Goal: Information Seeking & Learning: Learn about a topic

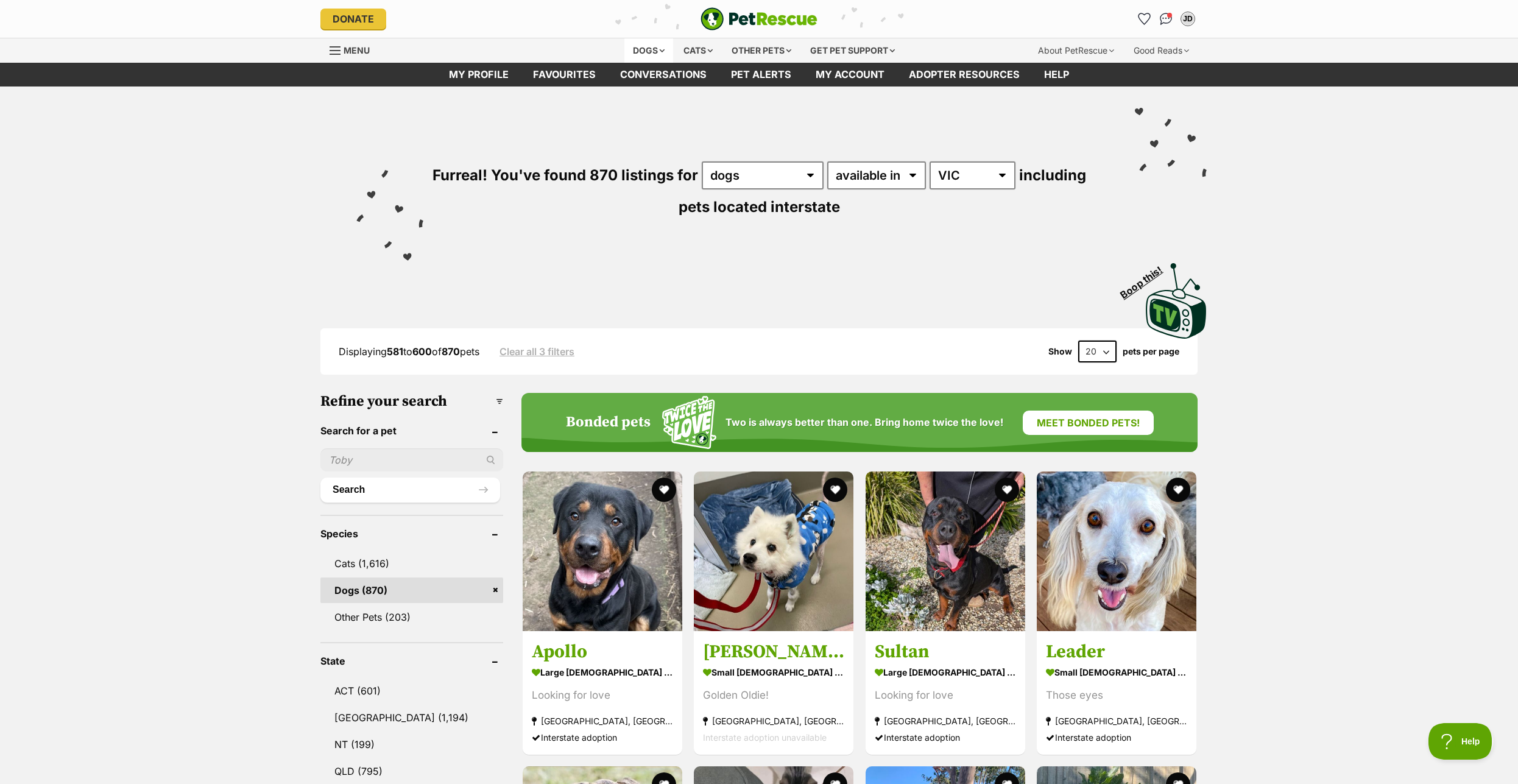
click at [640, 54] on div "Dogs" at bounding box center [649, 50] width 49 height 24
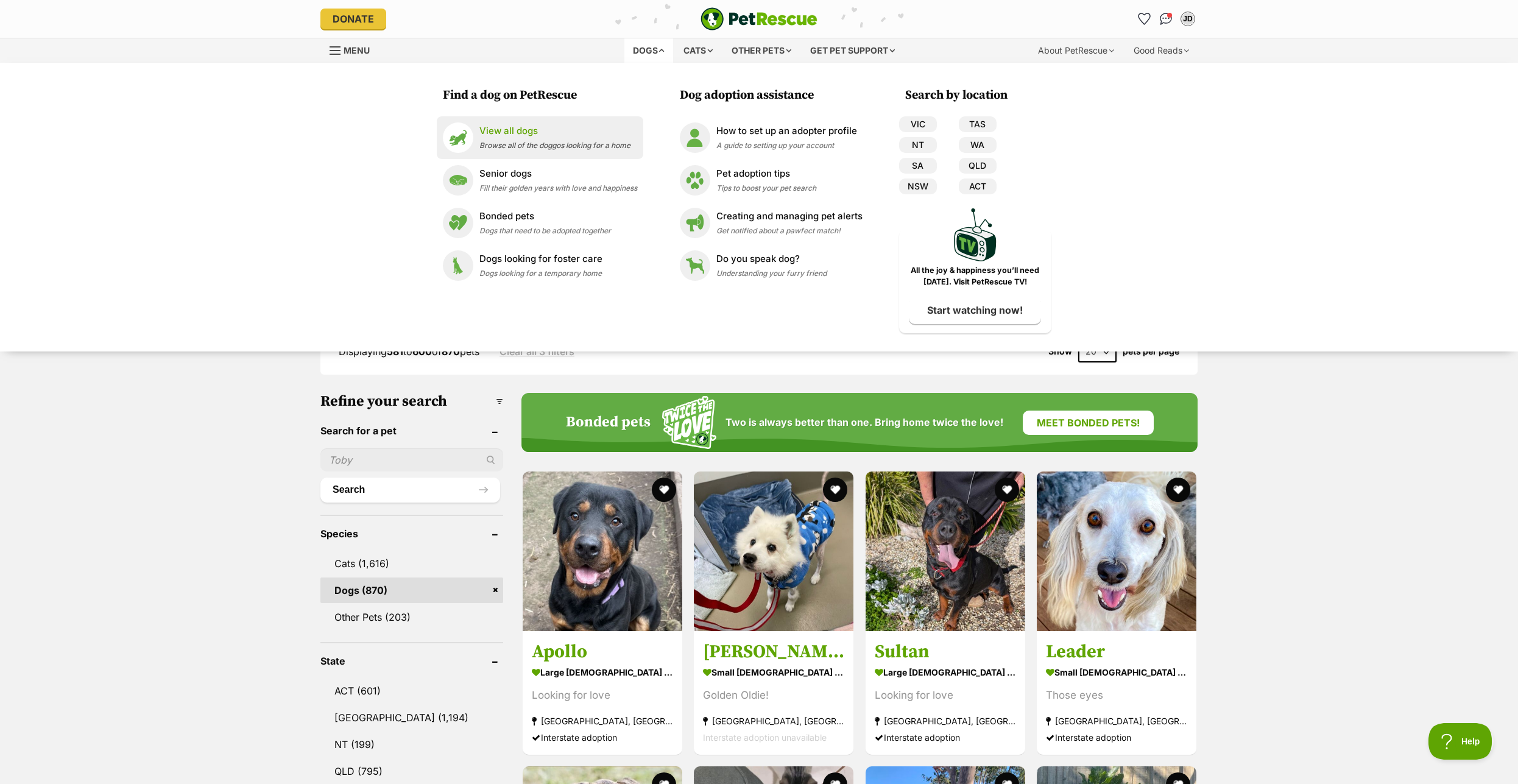
click at [533, 134] on p "View all dogs" at bounding box center [555, 131] width 151 height 14
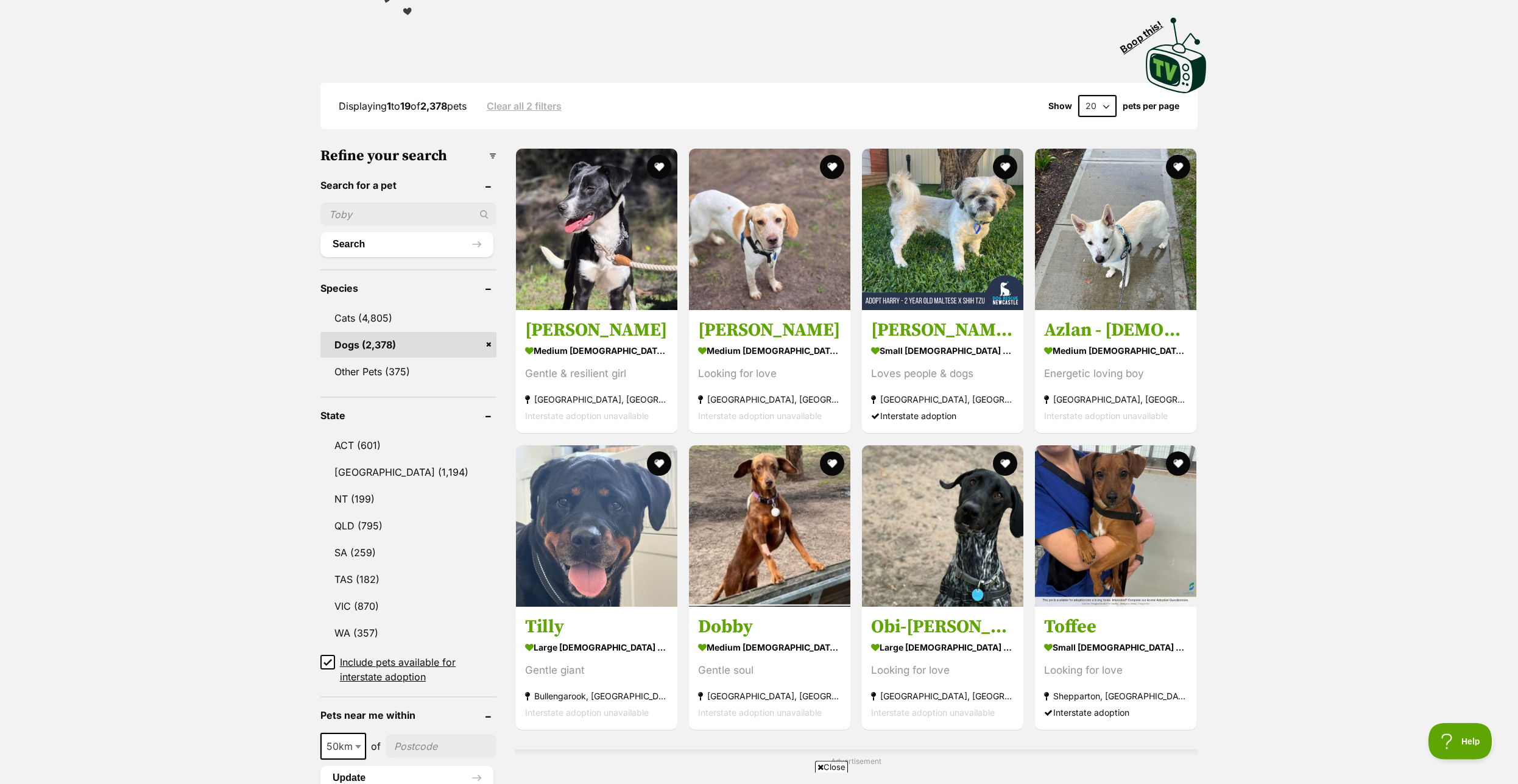
scroll to position [248, 0]
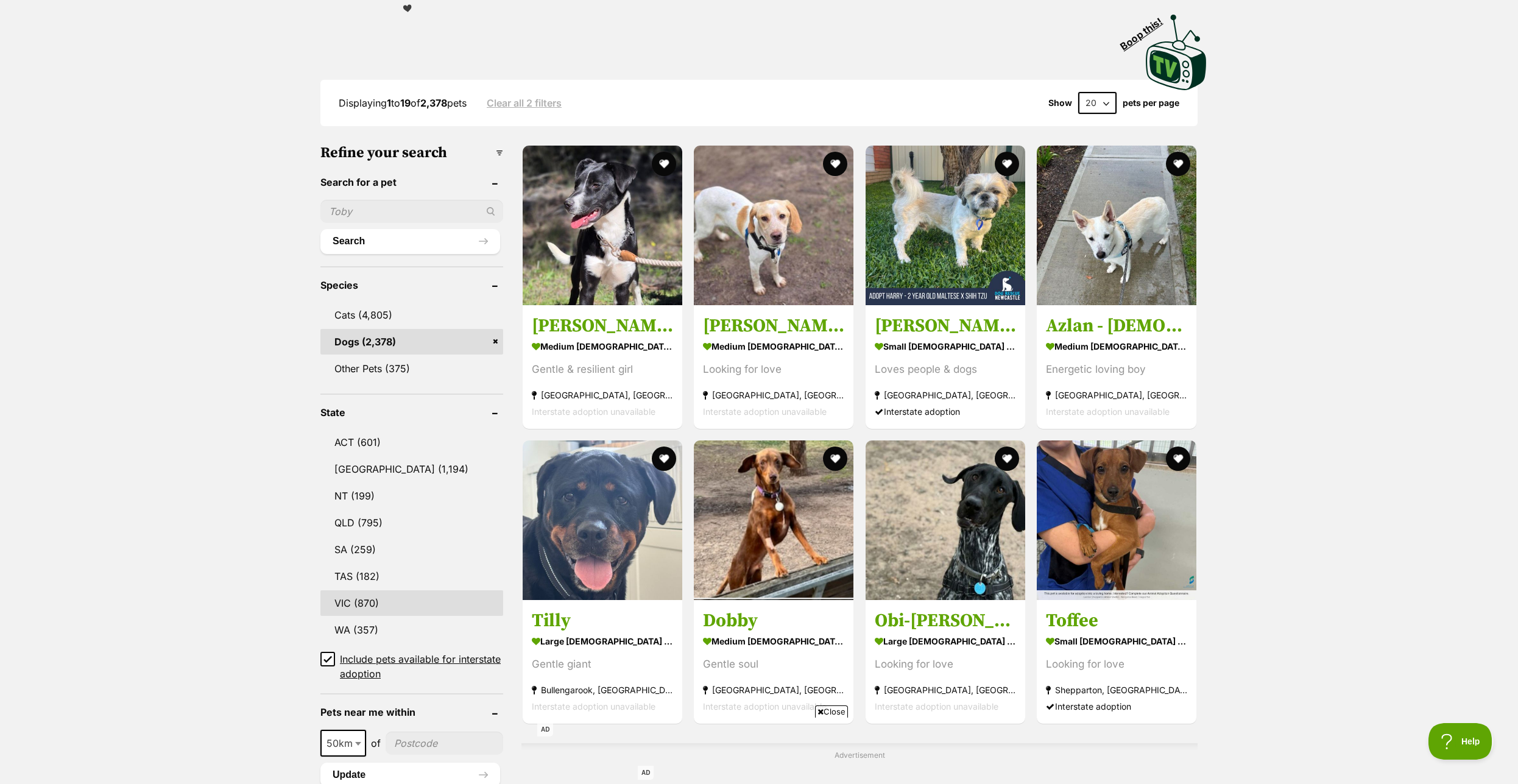
click at [361, 610] on link "VIC (870)" at bounding box center [411, 603] width 183 height 26
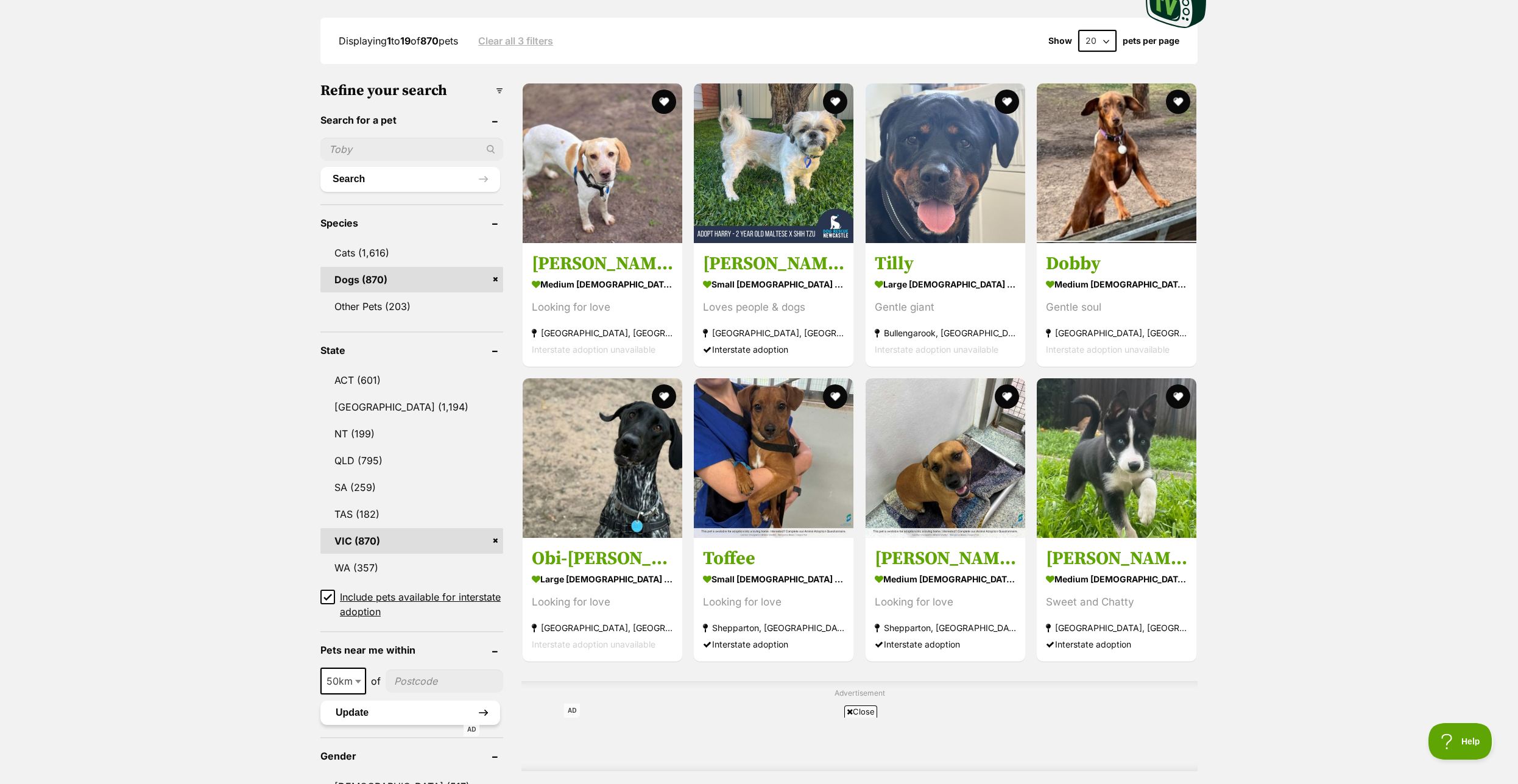
click at [372, 721] on button "Update" at bounding box center [410, 712] width 179 height 24
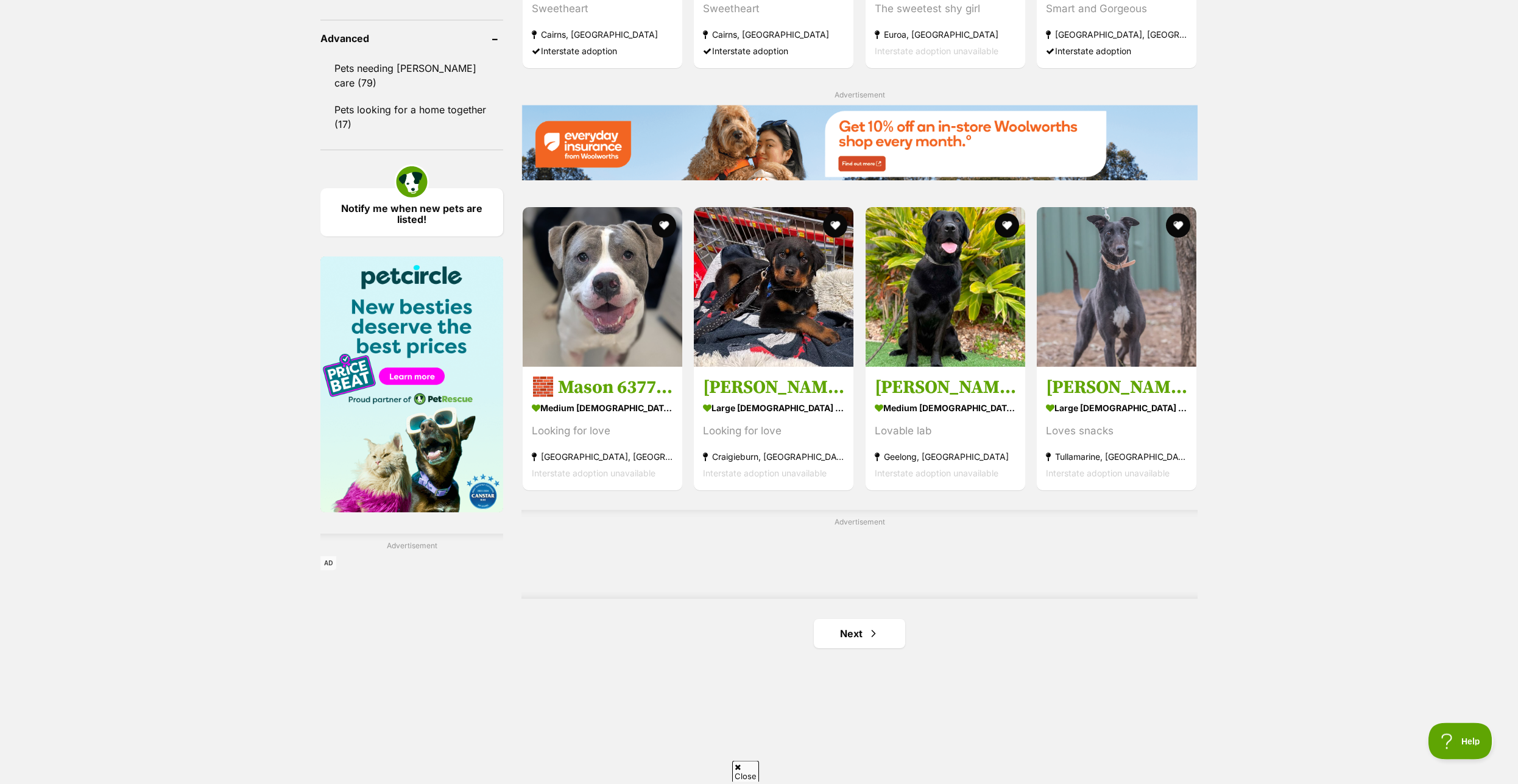
scroll to position [1615, 0]
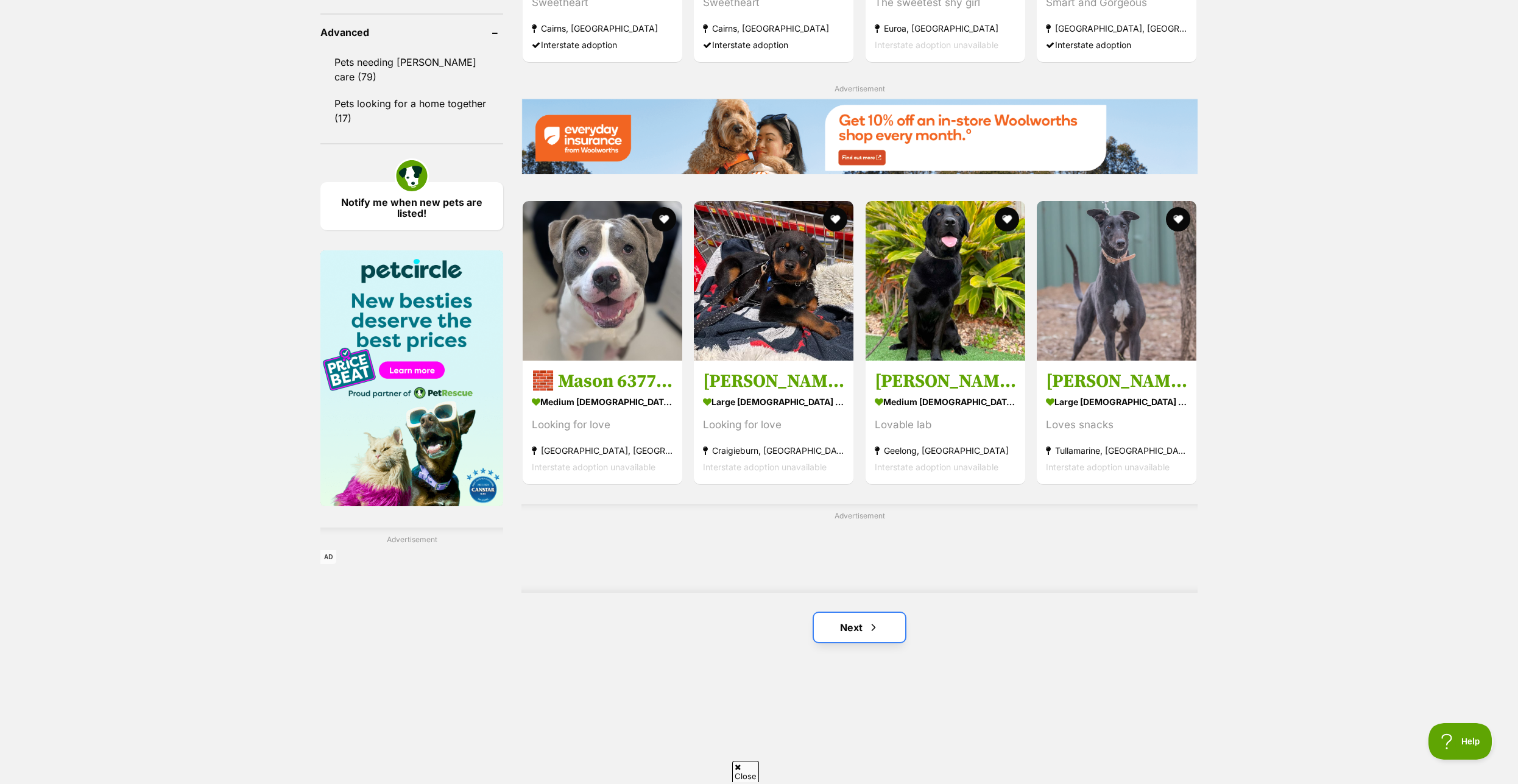
click at [851, 635] on link "Next" at bounding box center [859, 627] width 92 height 29
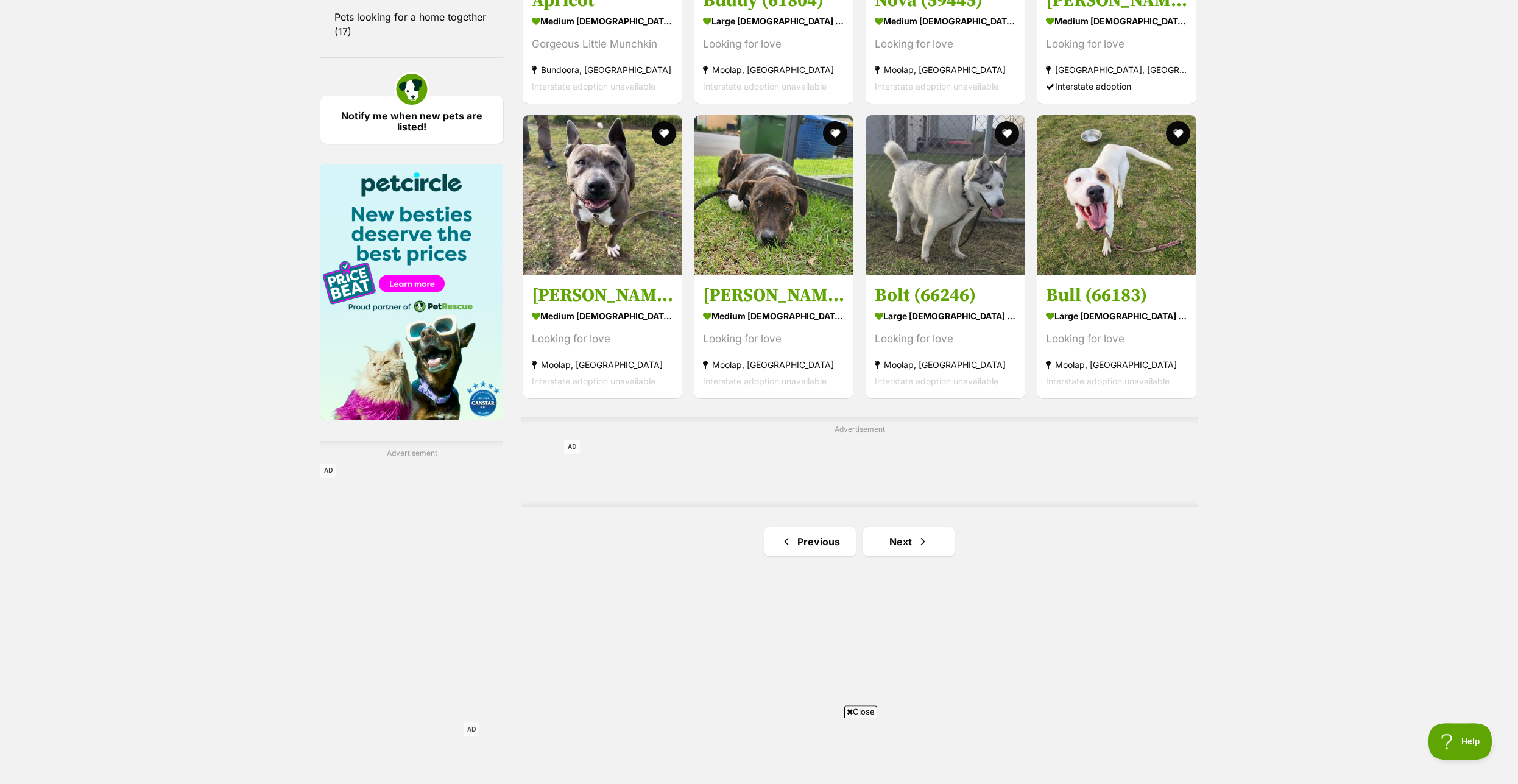
scroll to position [1739, 0]
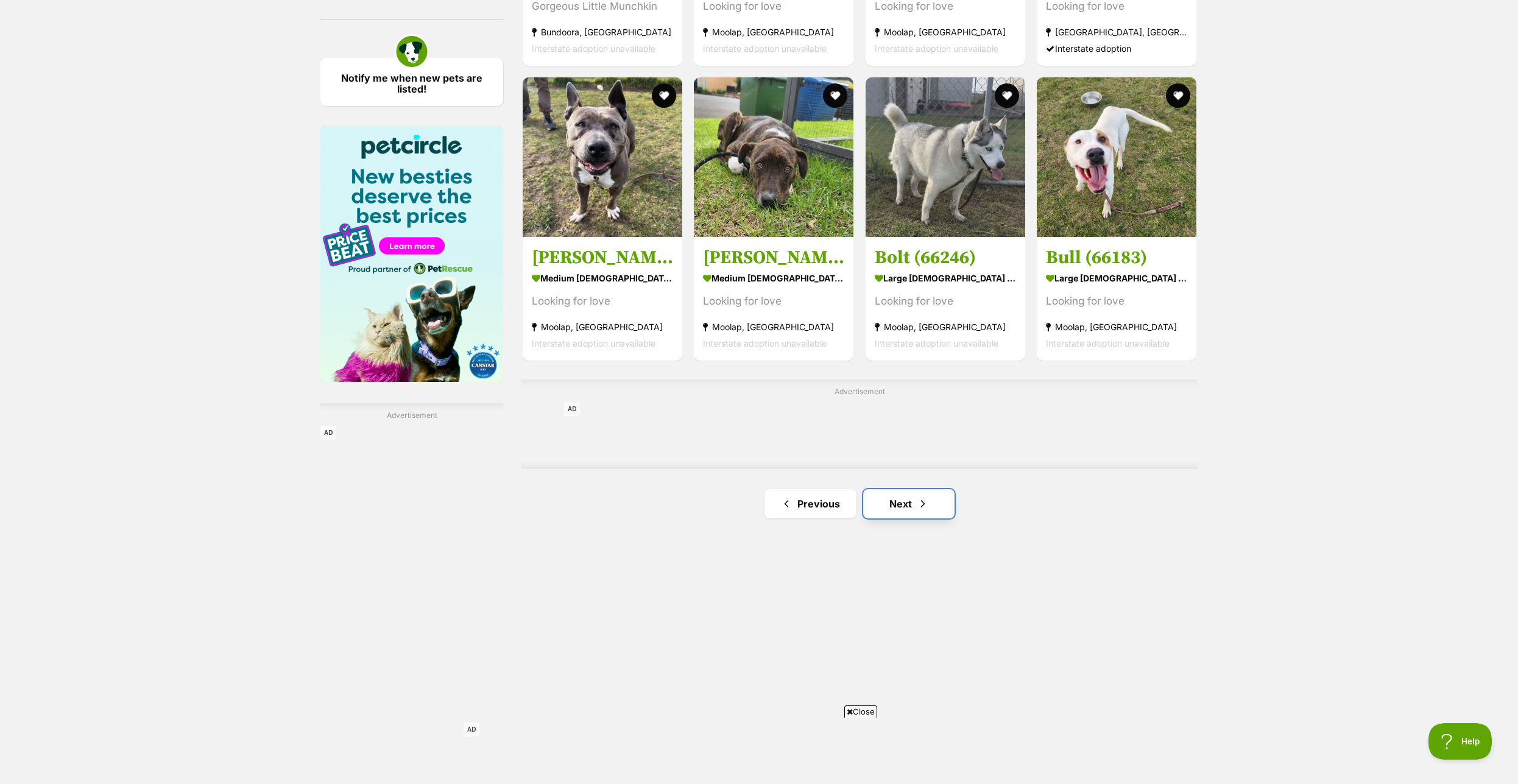
click at [898, 513] on link "Next" at bounding box center [909, 504] width 92 height 29
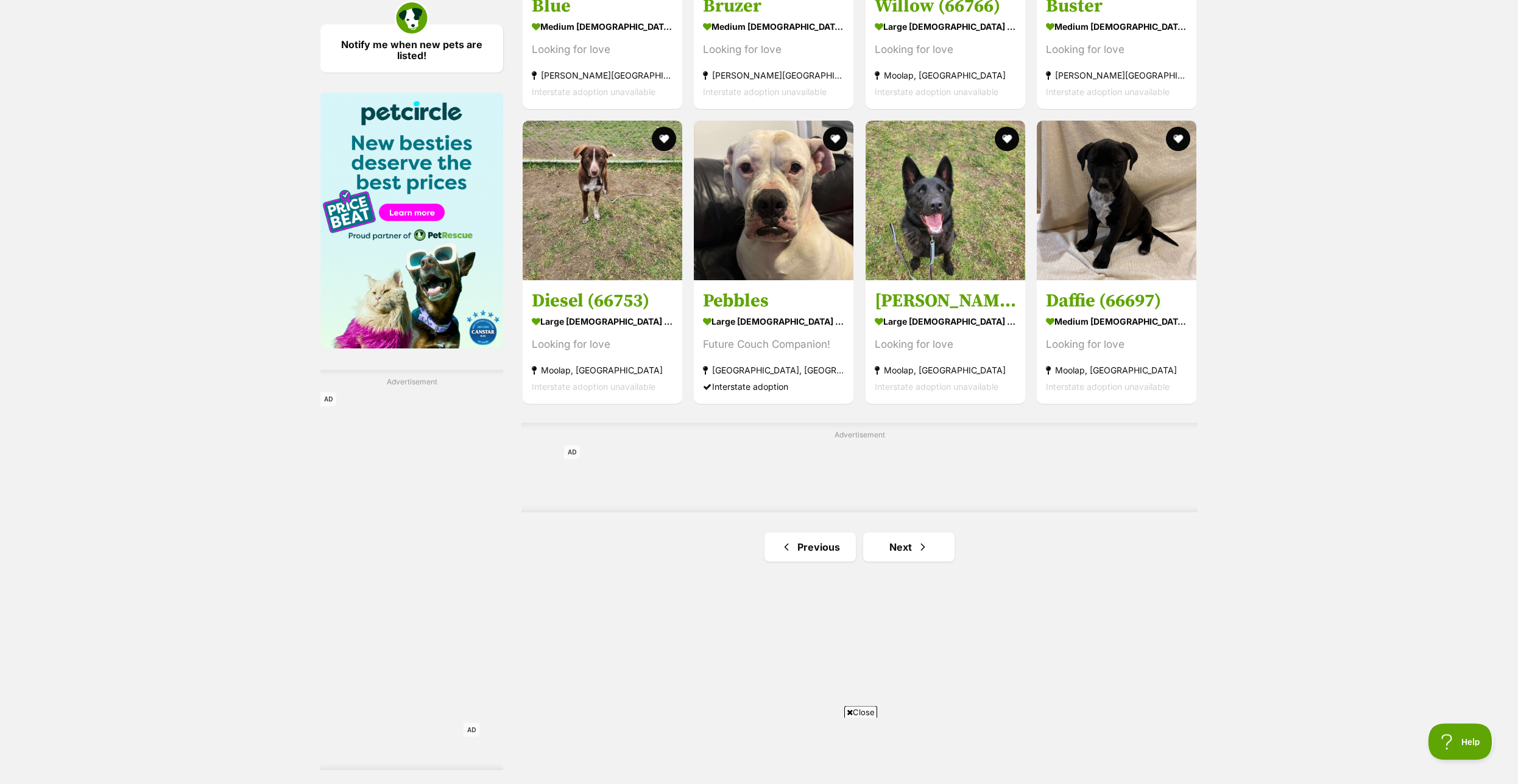
scroll to position [1801, 0]
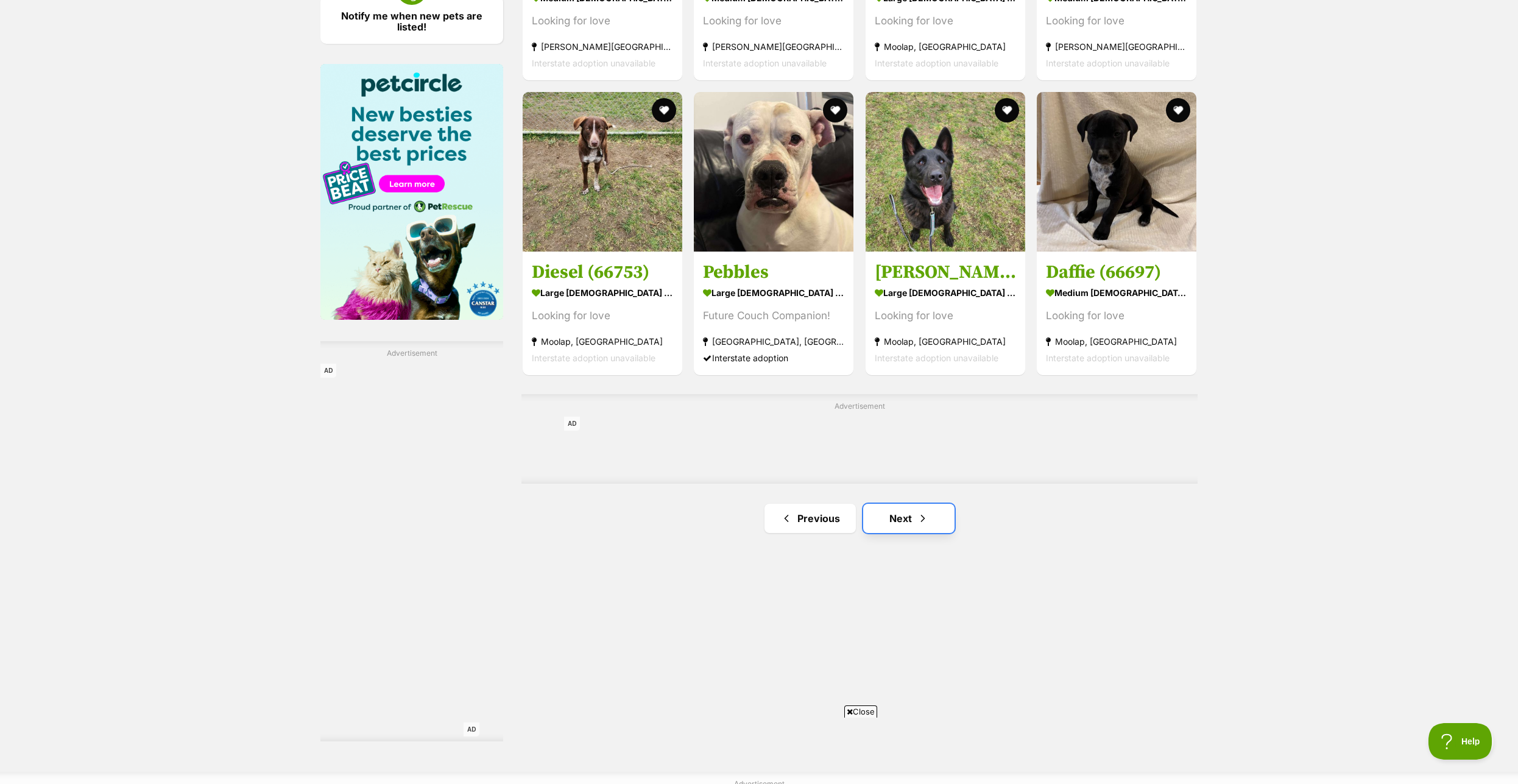
click at [903, 526] on link "Next" at bounding box center [909, 518] width 92 height 29
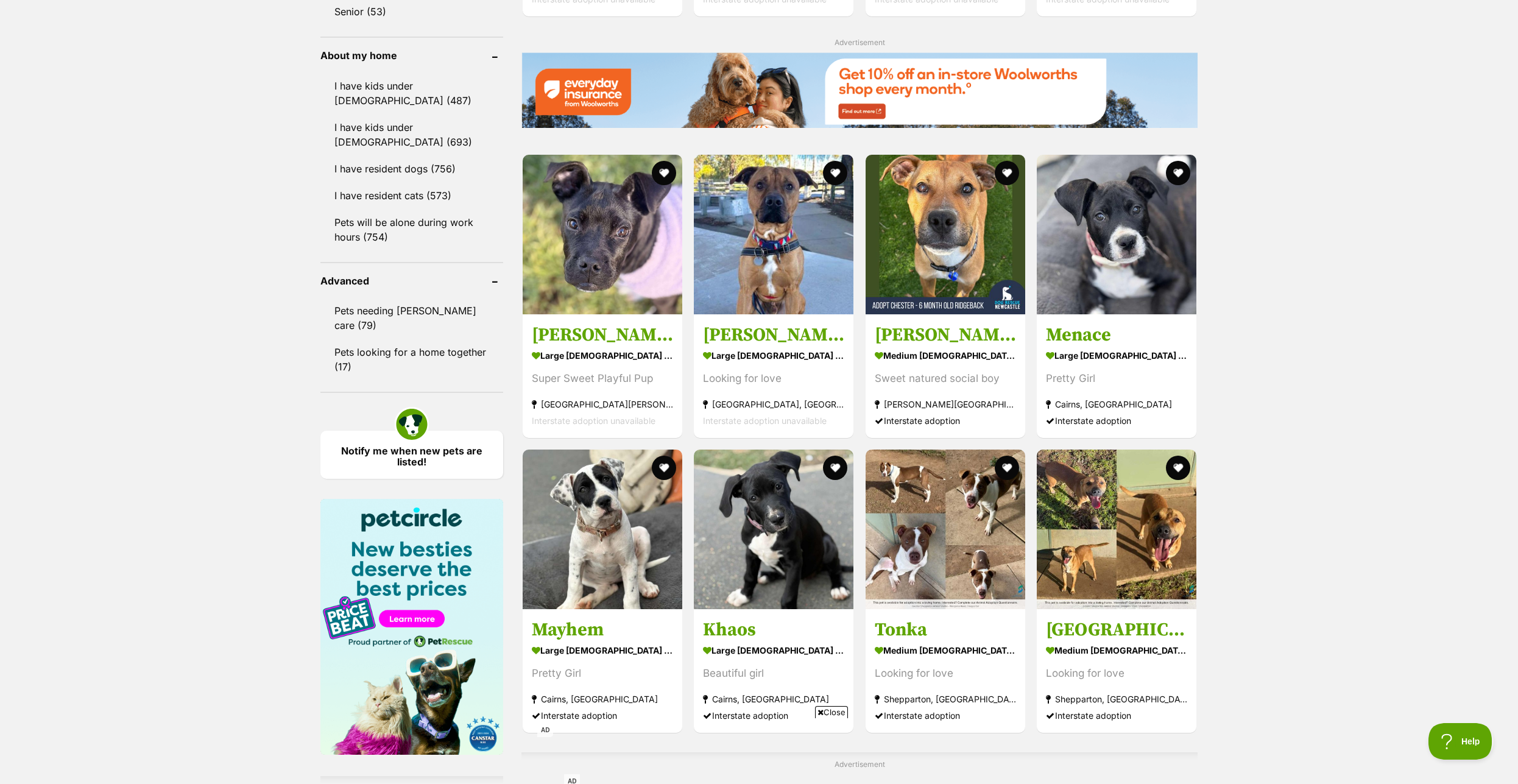
scroll to position [1677, 0]
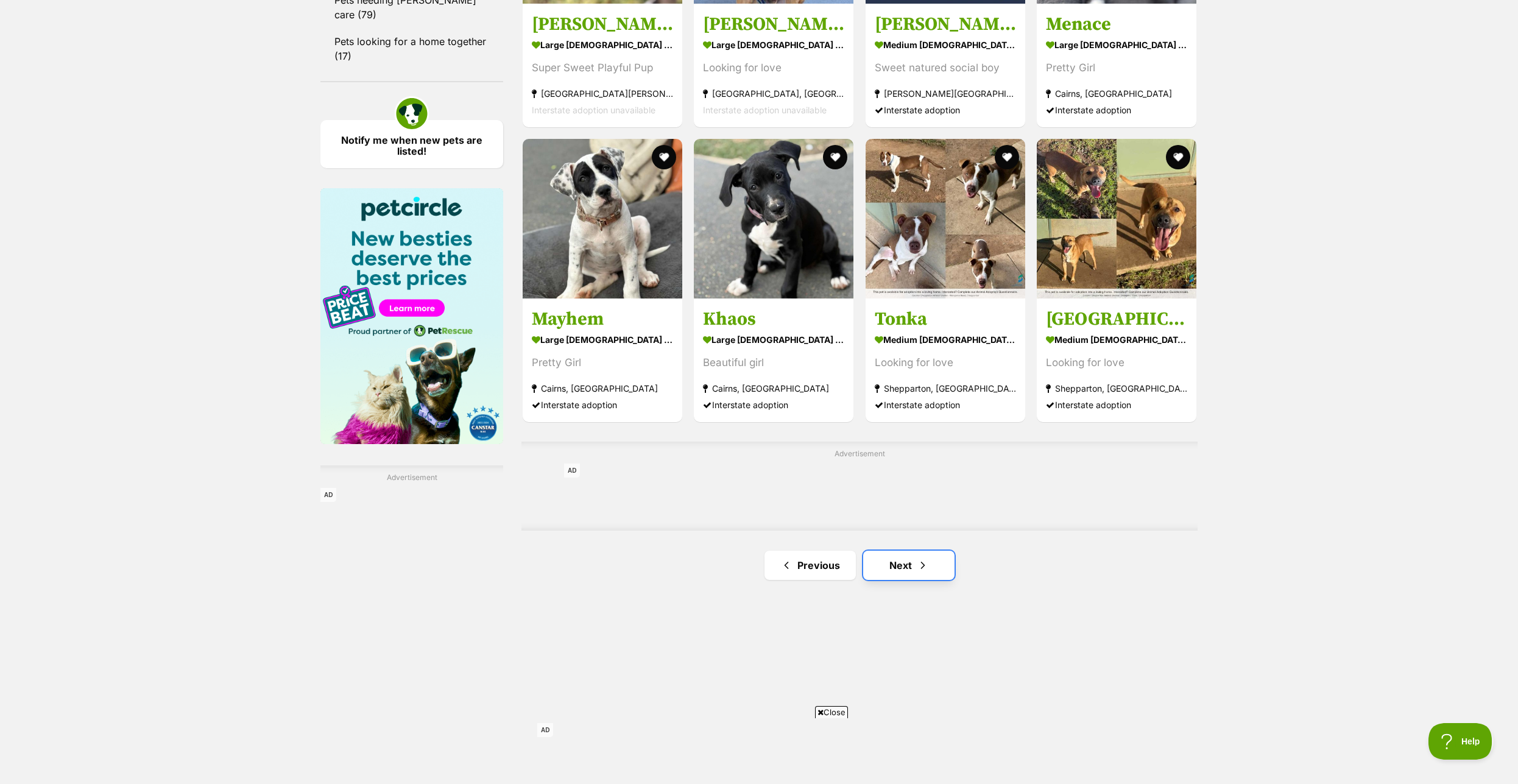
click at [902, 567] on link "Next" at bounding box center [909, 565] width 92 height 29
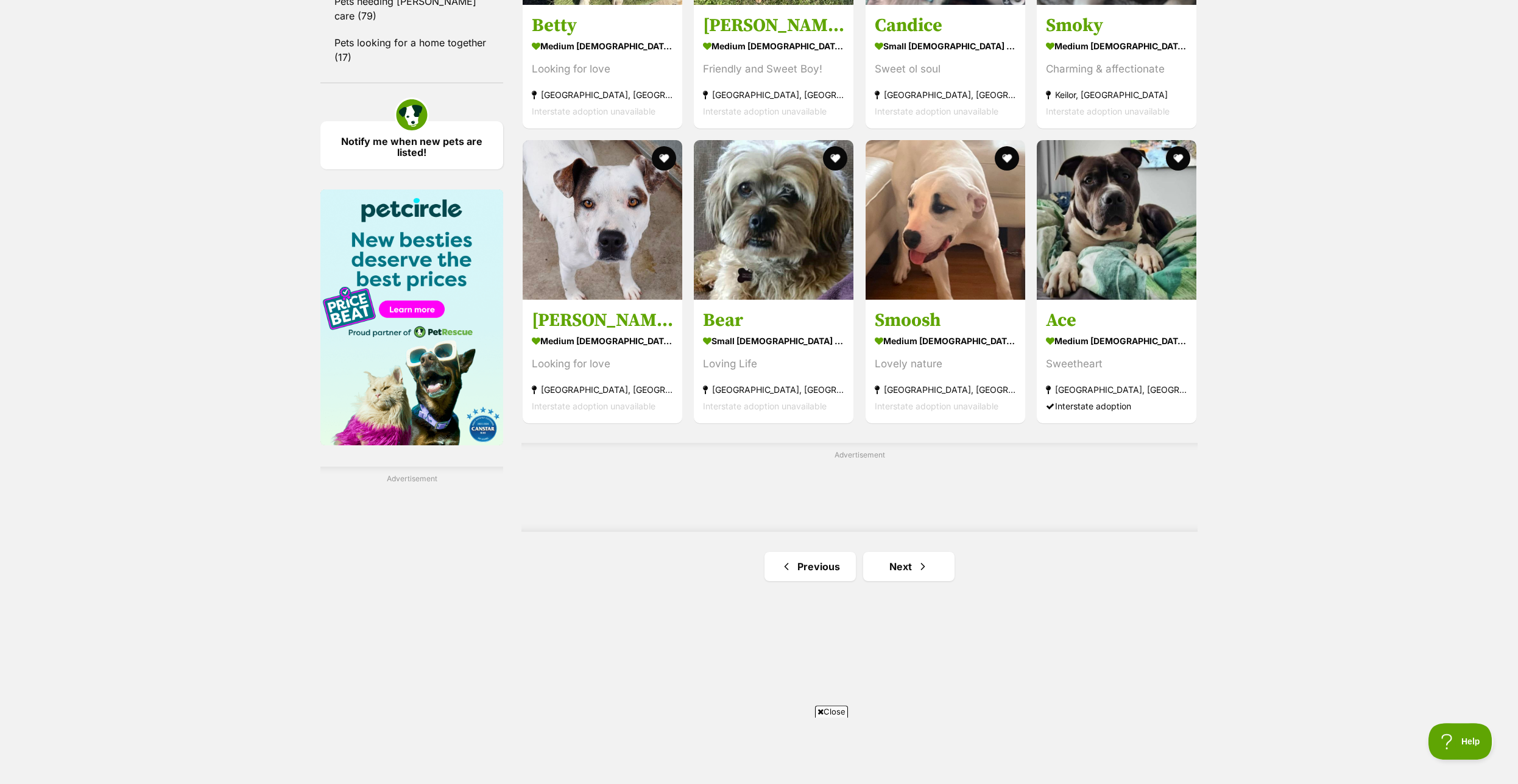
scroll to position [1677, 0]
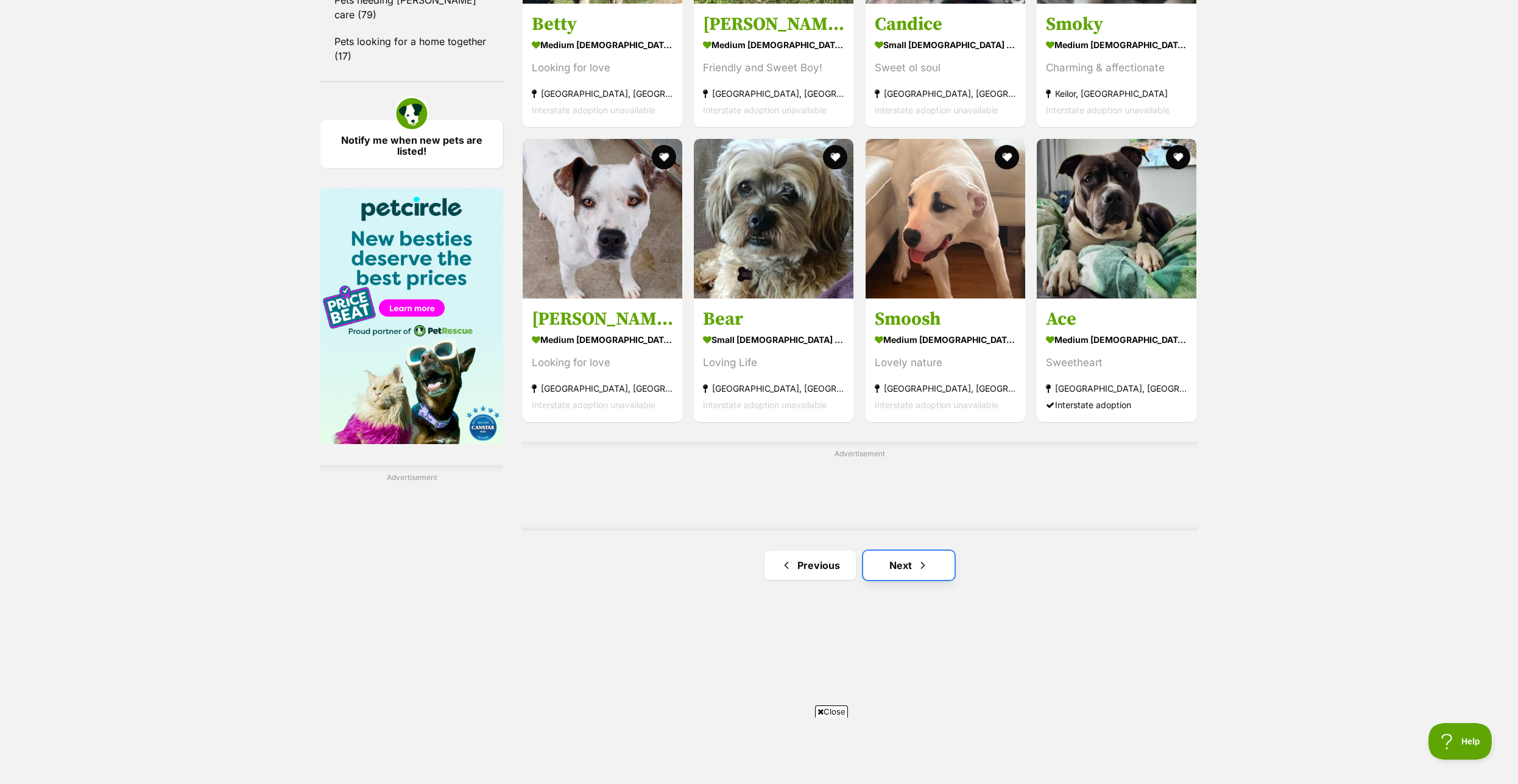
click at [920, 573] on span "Next page" at bounding box center [922, 564] width 12 height 14
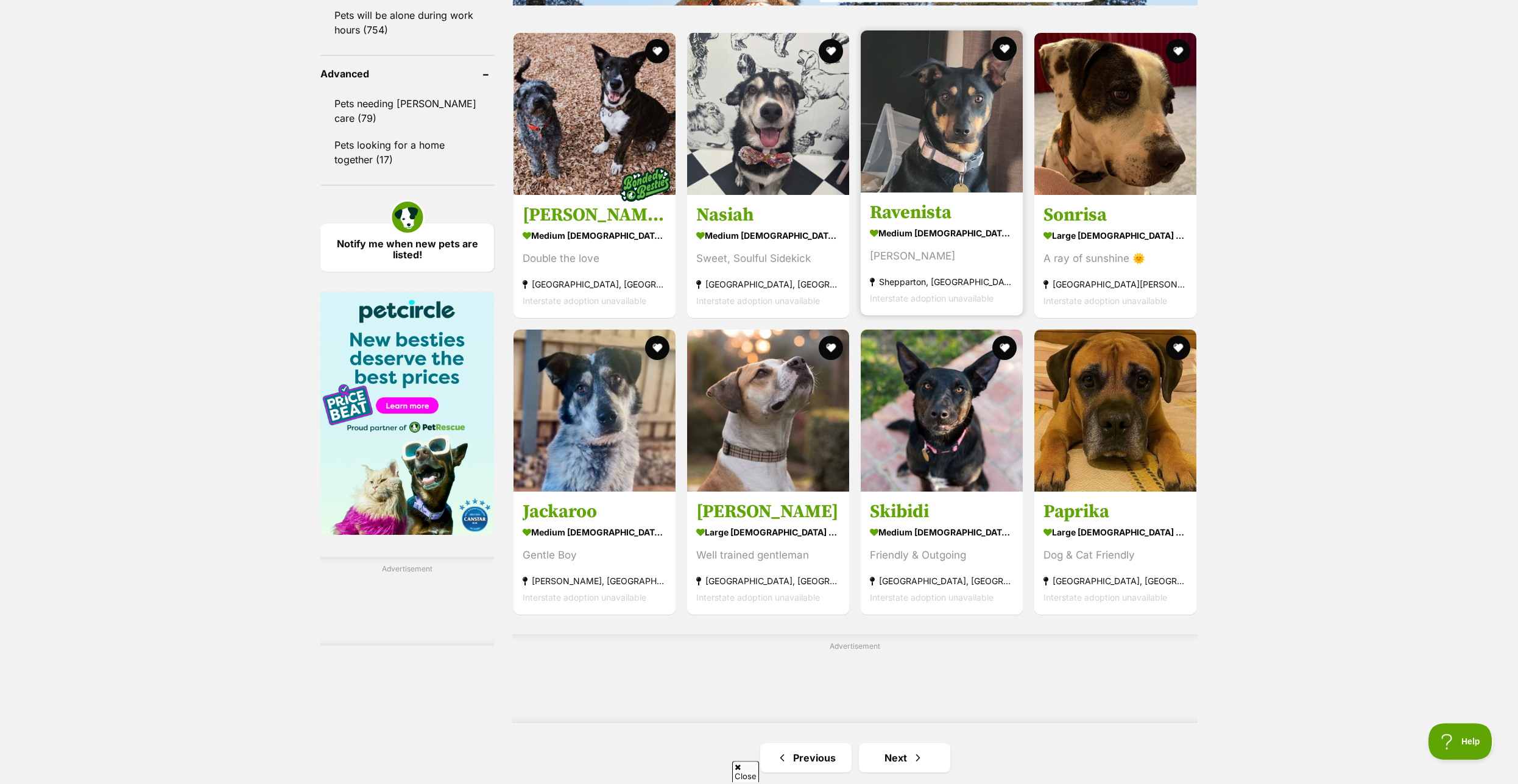
scroll to position [1677, 0]
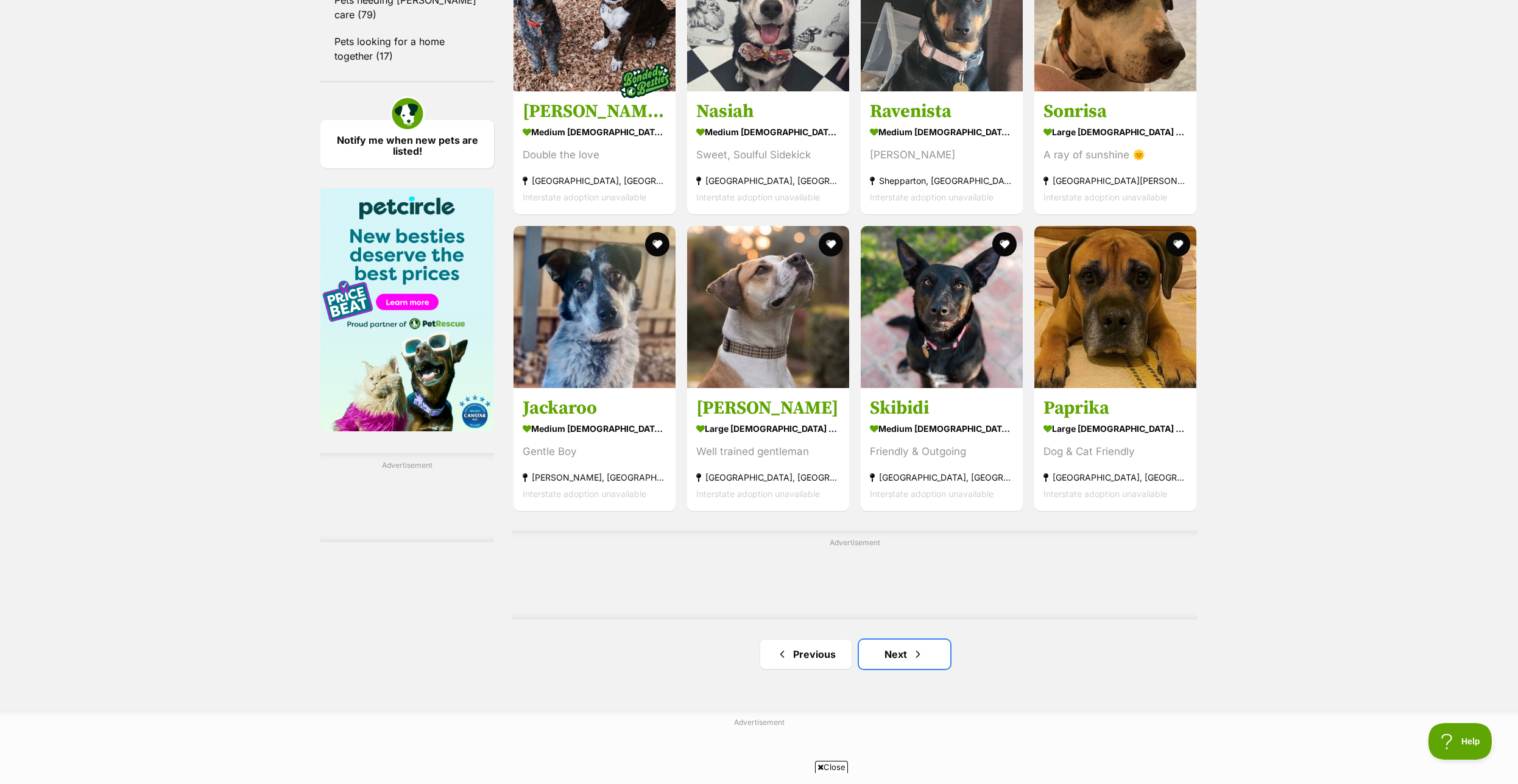
click at [906, 663] on link "Next" at bounding box center [905, 654] width 92 height 29
